Goal: Transaction & Acquisition: Obtain resource

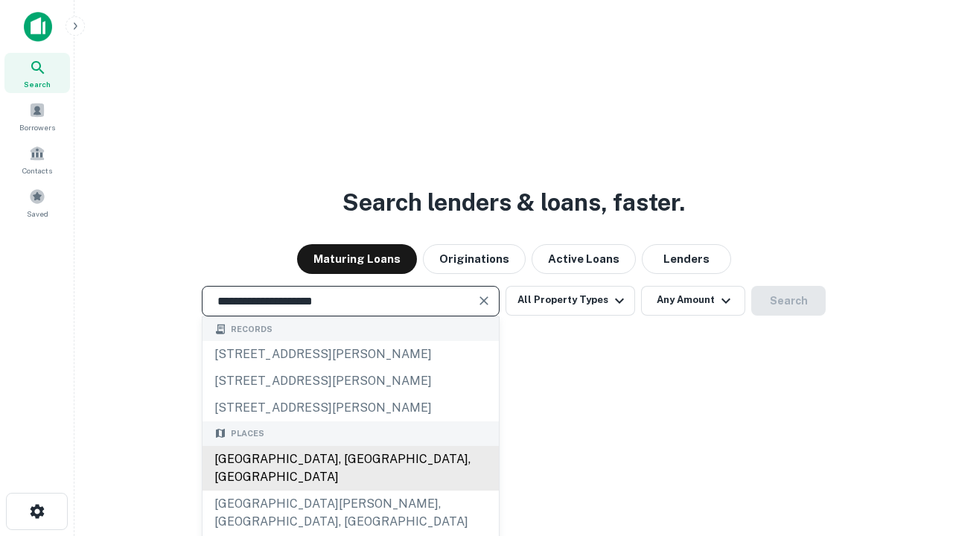
click at [350, 491] on div "[GEOGRAPHIC_DATA], [GEOGRAPHIC_DATA], [GEOGRAPHIC_DATA]" at bounding box center [351, 468] width 296 height 45
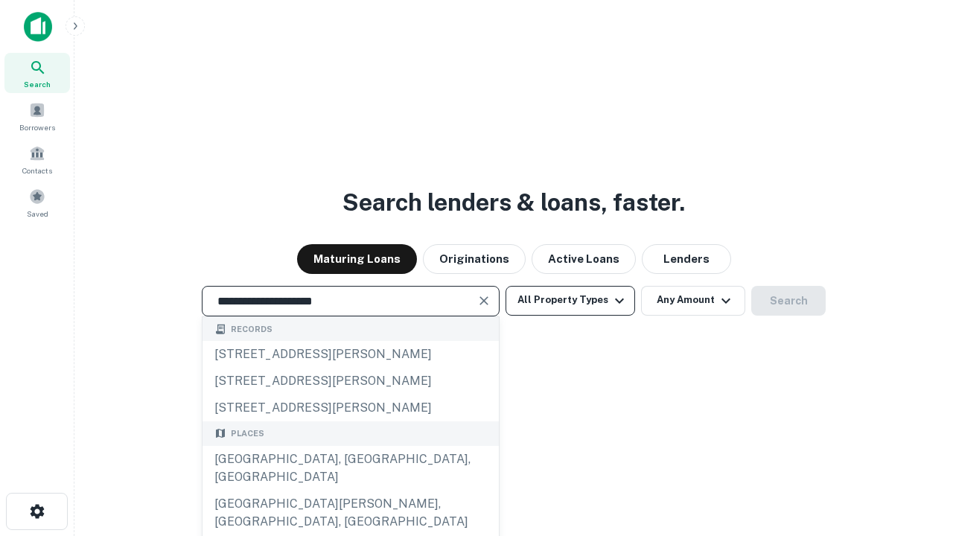
type input "**********"
click at [571, 300] on button "All Property Types" at bounding box center [571, 301] width 130 height 30
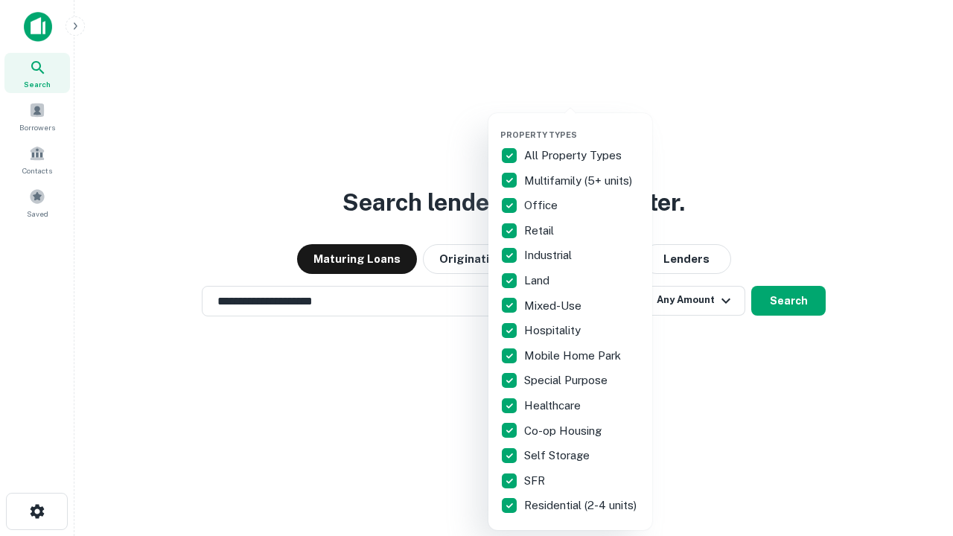
click at [582, 125] on button "button" at bounding box center [583, 125] width 164 height 1
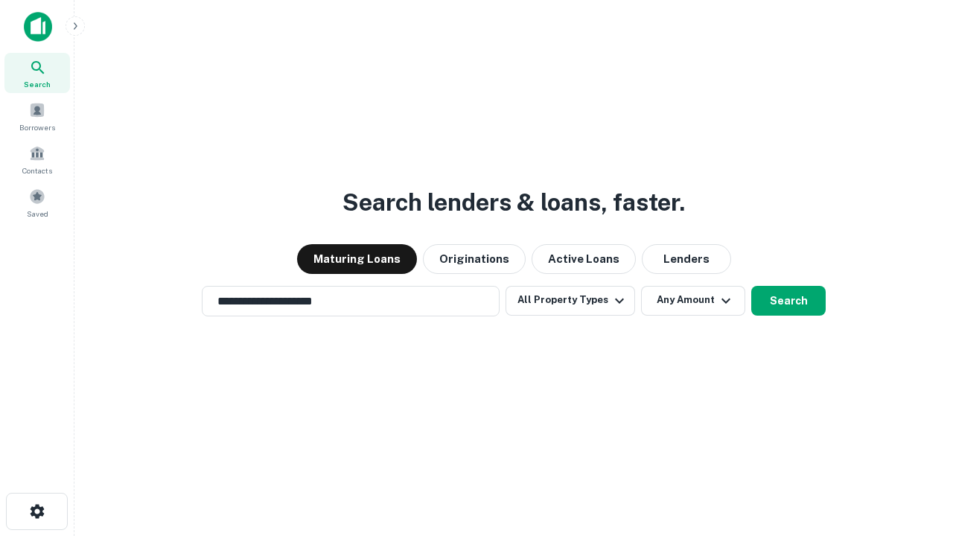
scroll to position [23, 0]
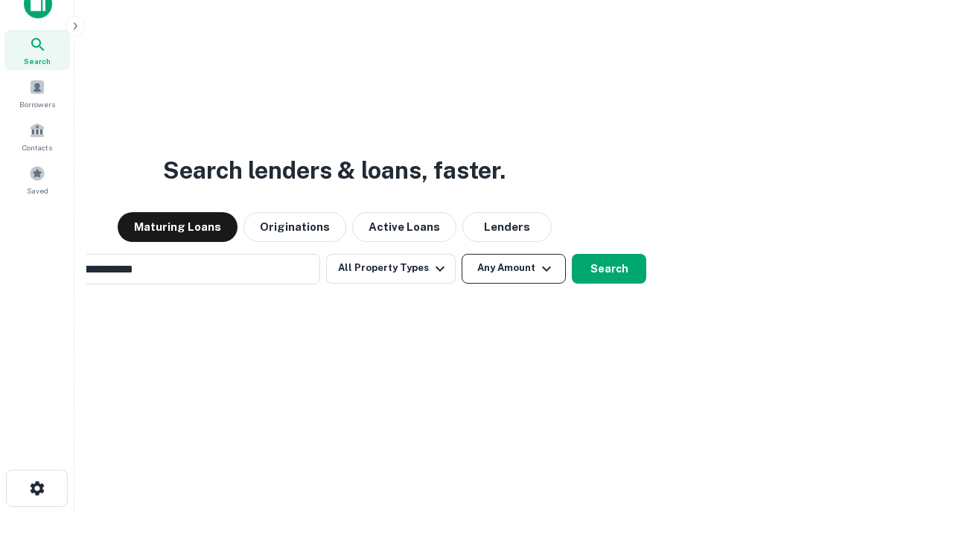
click at [462, 254] on button "Any Amount" at bounding box center [514, 269] width 104 height 30
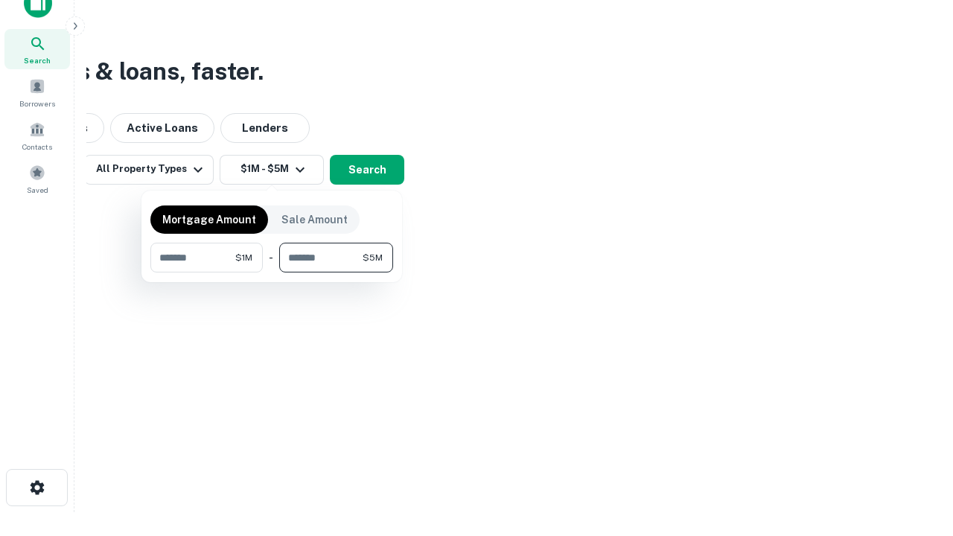
type input "*******"
click at [272, 273] on button "button" at bounding box center [271, 273] width 243 height 1
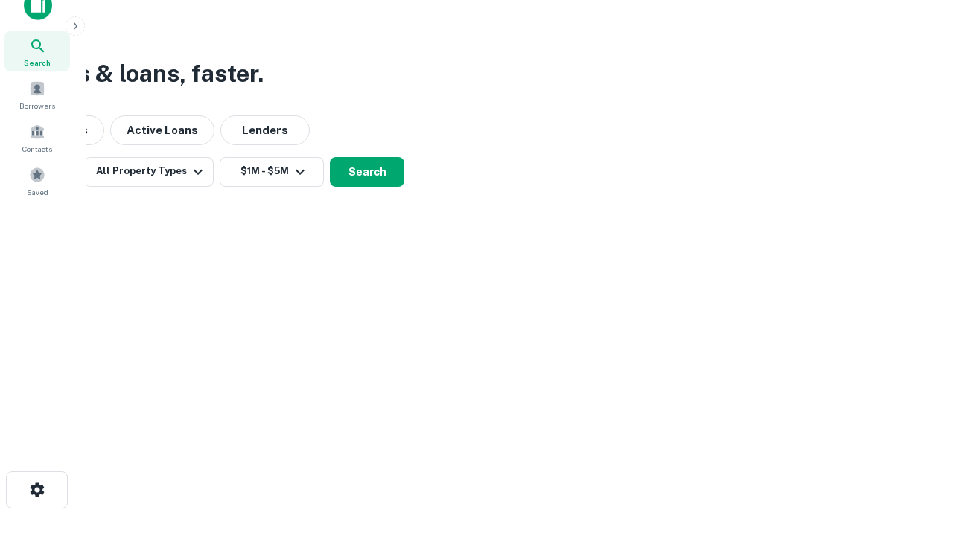
scroll to position [9, 275]
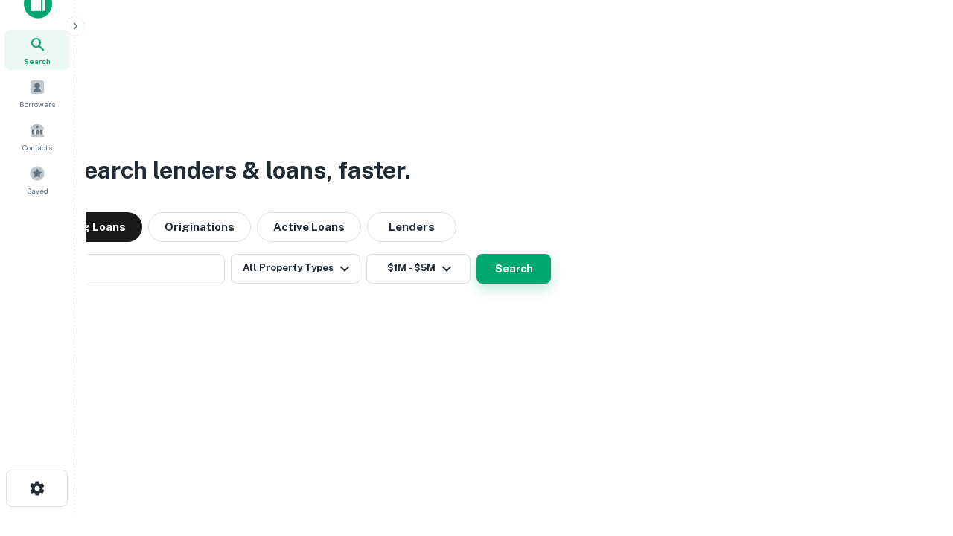
click at [477, 254] on button "Search" at bounding box center [514, 269] width 74 height 30
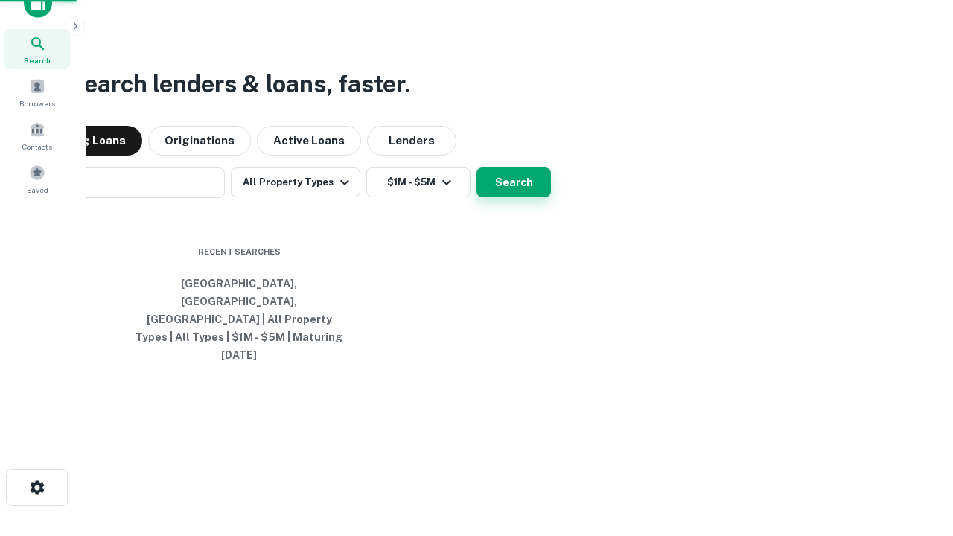
scroll to position [39, 422]
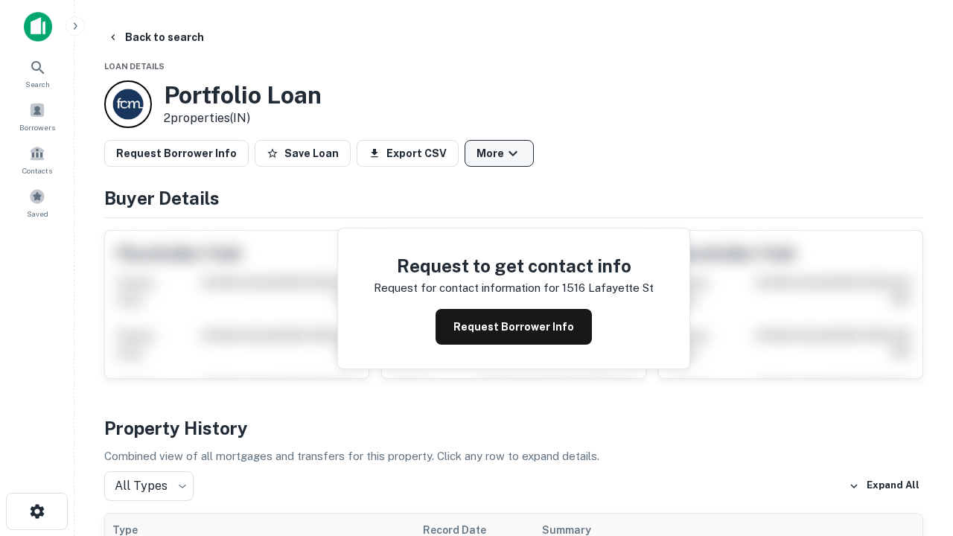
click at [499, 153] on button "More" at bounding box center [499, 153] width 69 height 27
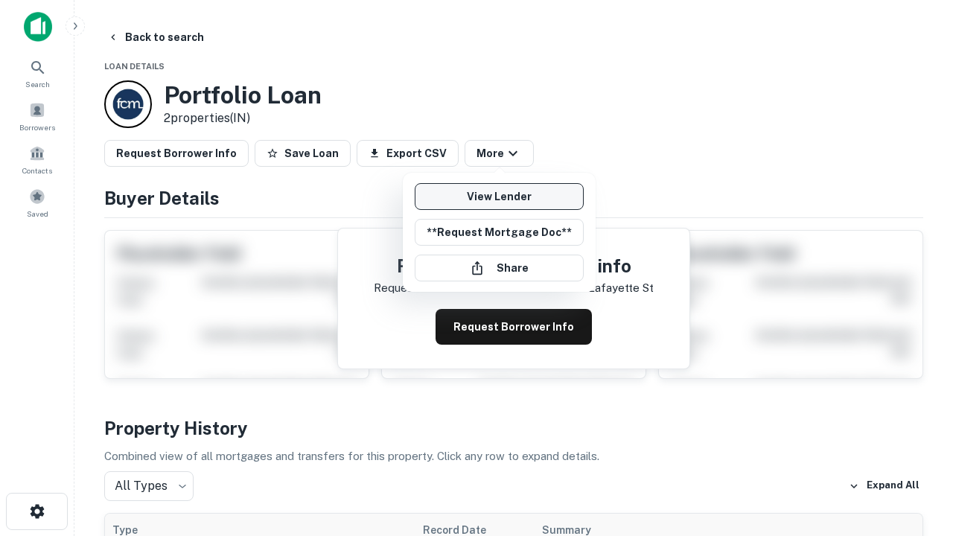
click at [499, 197] on link "View Lender" at bounding box center [499, 196] width 169 height 27
